Goal: Task Accomplishment & Management: Manage account settings

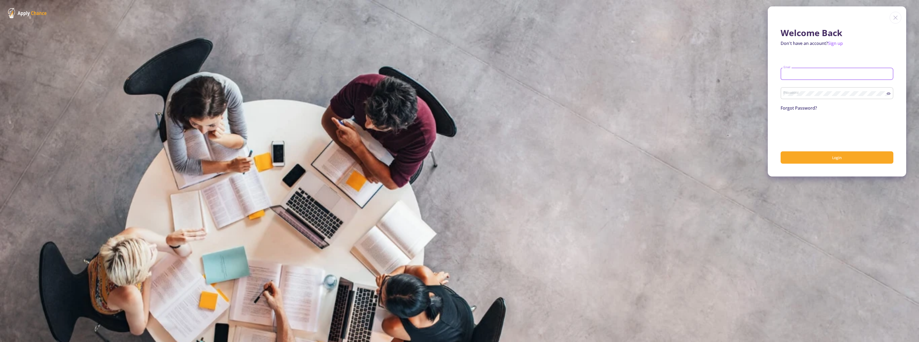
click at [823, 73] on input "Email" at bounding box center [838, 74] width 109 height 5
type input "[EMAIL_ADDRESS][DOMAIN_NAME]"
click at [814, 160] on button "Login" at bounding box center [837, 157] width 113 height 13
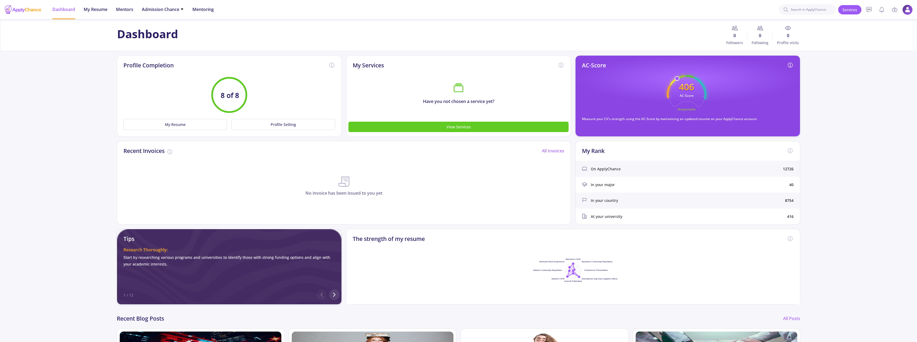
click at [907, 12] on img at bounding box center [907, 10] width 10 height 10
click at [673, 91] on icon "406 AC-Score Respectable" at bounding box center [686, 94] width 39 height 39
click at [96, 6] on span "My Resume" at bounding box center [96, 9] width 24 height 6
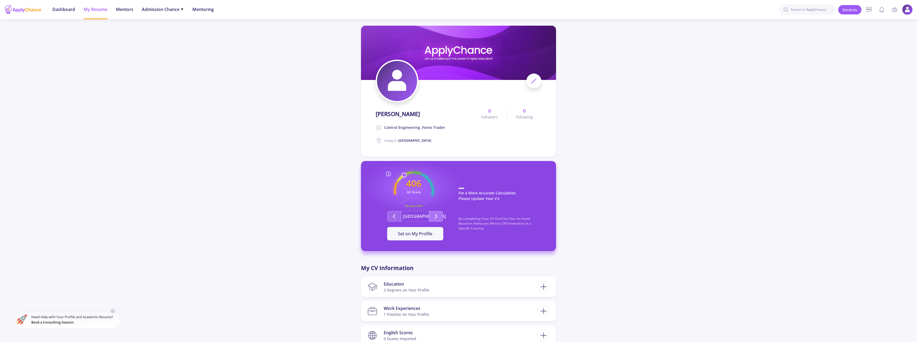
click at [435, 213] on icon "Second group" at bounding box center [436, 216] width 6 height 6
click at [436, 215] on icon "Second group" at bounding box center [436, 216] width 6 height 6
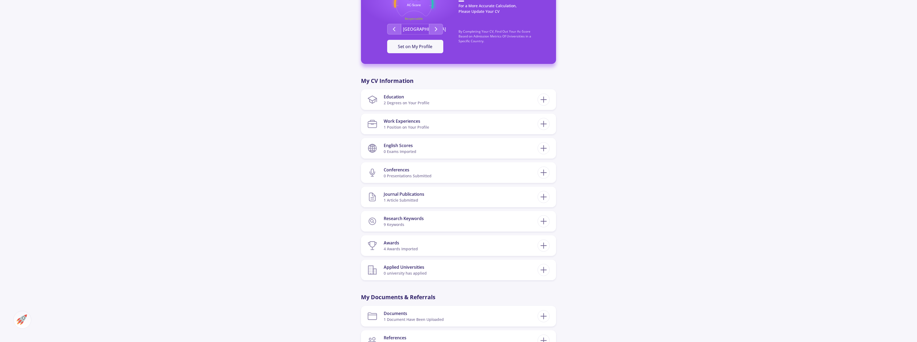
scroll to position [294, 0]
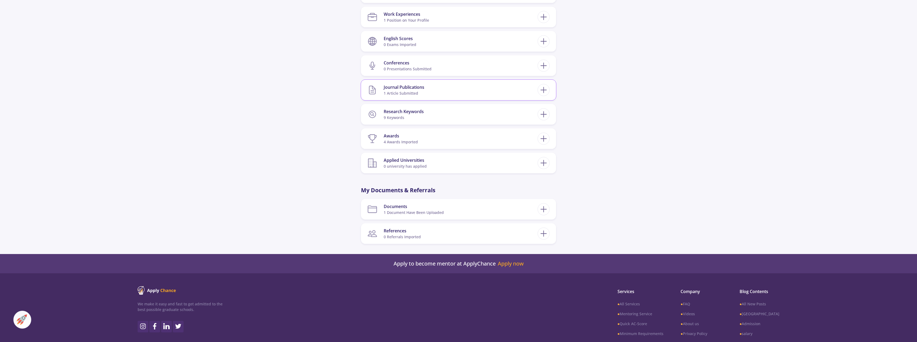
click at [477, 94] on section "Journal Publications 1 article submitted" at bounding box center [452, 90] width 170 height 16
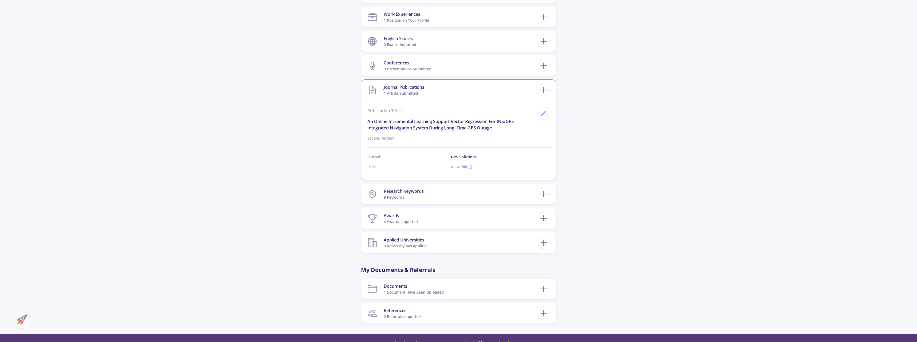
click at [477, 94] on section "Journal Publications 1 article submitted" at bounding box center [452, 90] width 170 height 16
